Goal: Check status: Check status

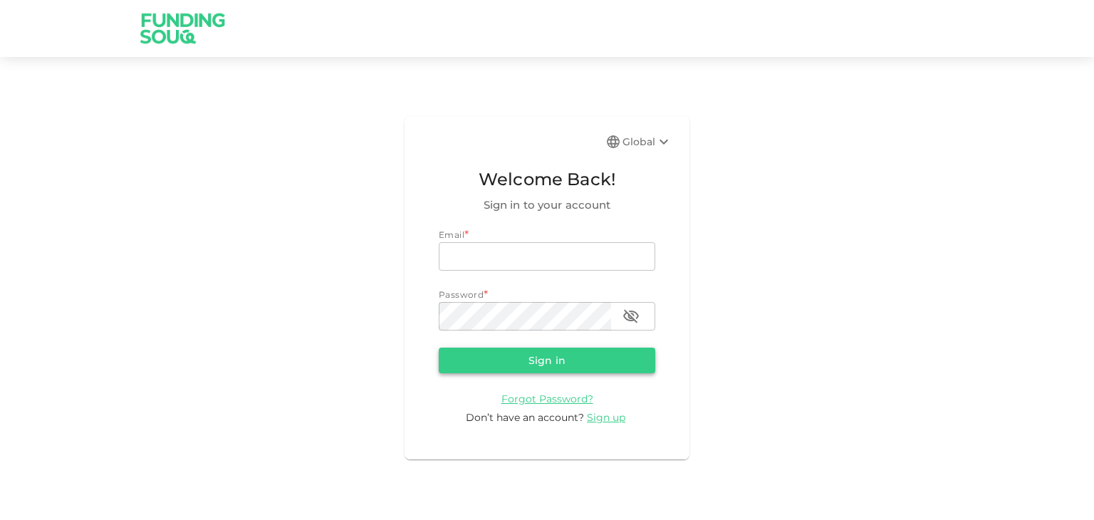
type input "[EMAIL_ADDRESS][DOMAIN_NAME]"
click at [562, 360] on button "Sign in" at bounding box center [547, 360] width 216 height 26
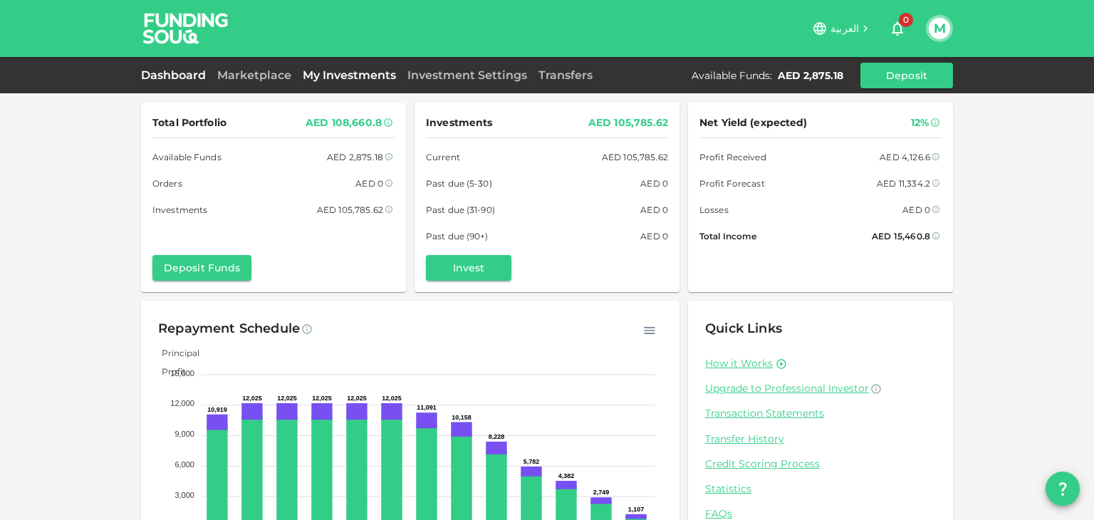
click at [356, 75] on link "My Investments" at bounding box center [349, 75] width 105 height 14
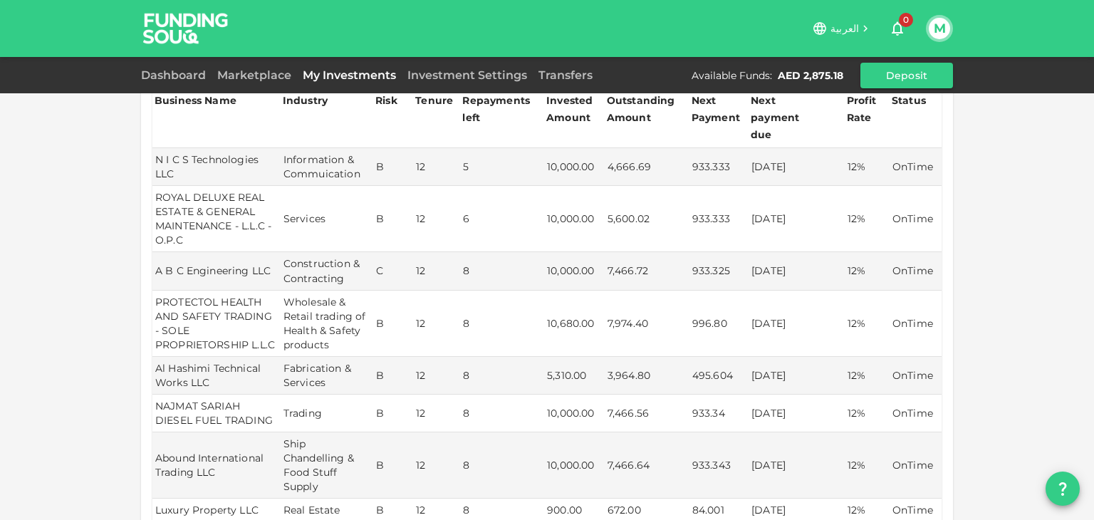
scroll to position [431, 0]
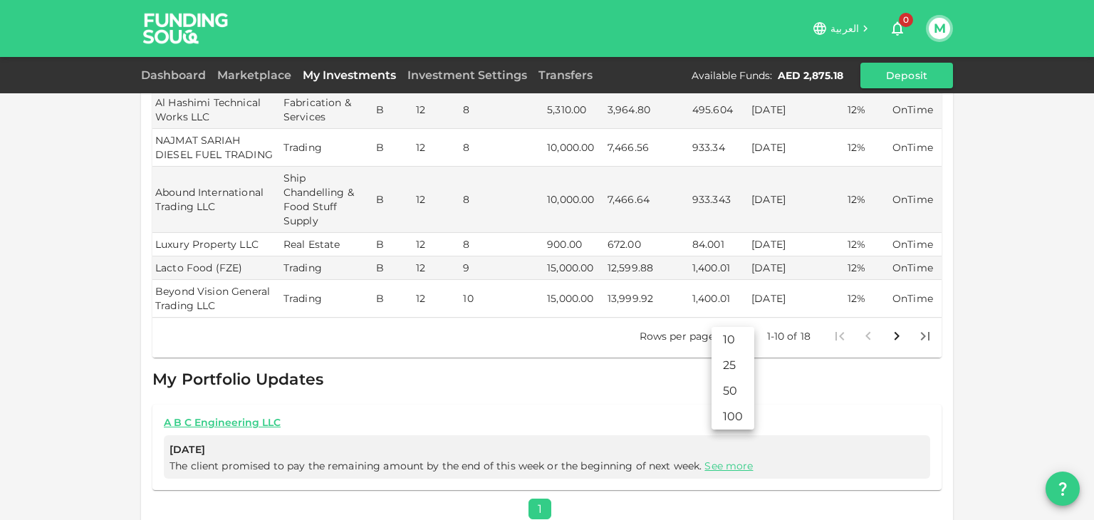
click at [735, 317] on body "العربية 0 M Dashboard Marketplace My Investments Investment Settings Transfers …" at bounding box center [547, 260] width 1094 height 520
click at [743, 362] on li "25" at bounding box center [732, 365] width 43 height 26
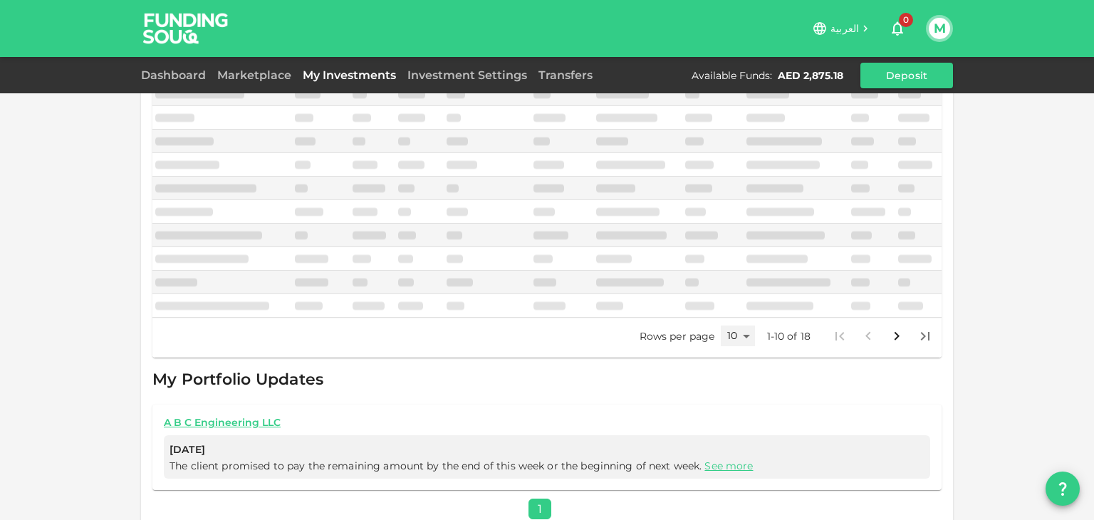
type input "25"
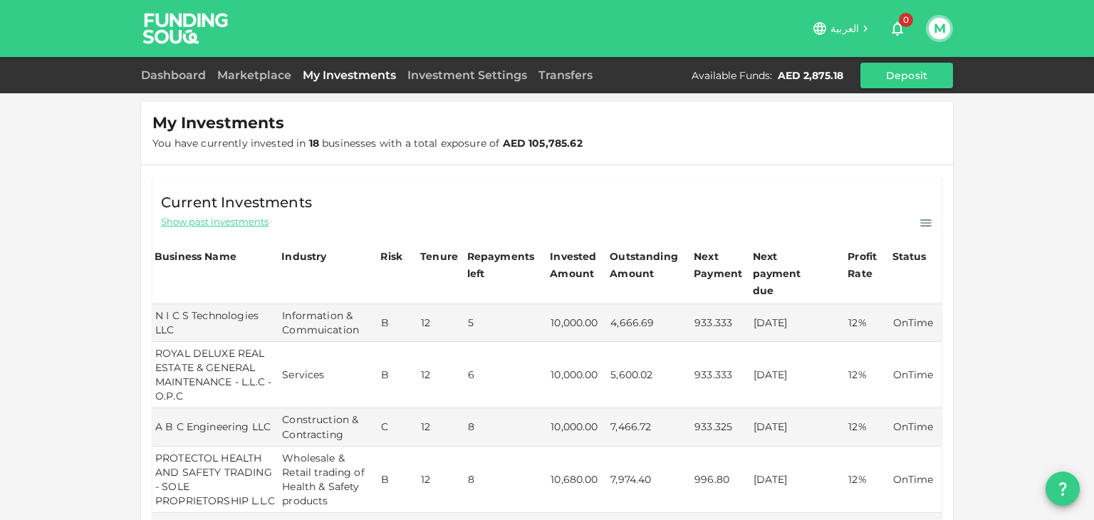
scroll to position [0, 0]
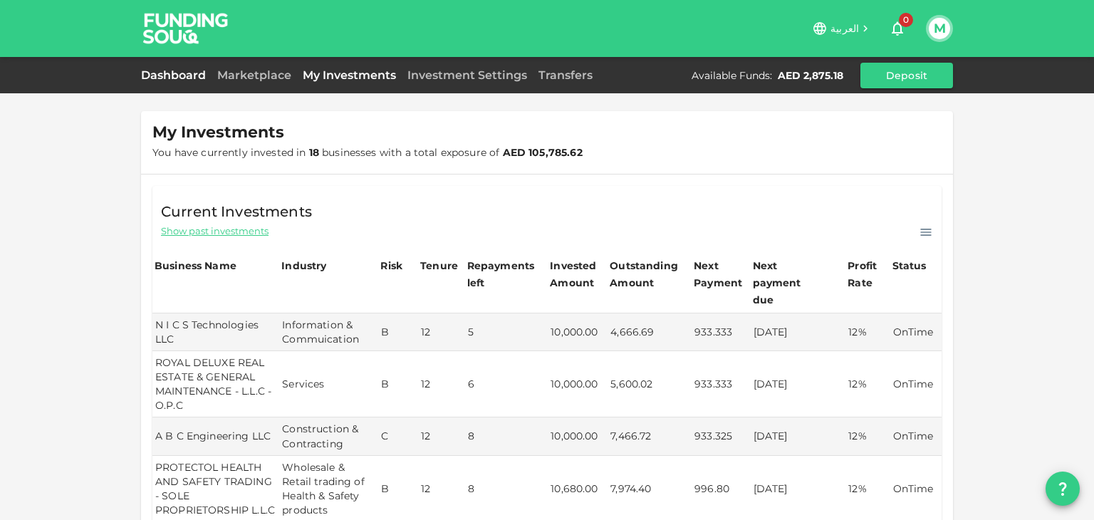
click at [177, 73] on link "Dashboard" at bounding box center [176, 75] width 70 height 14
